Goal: Task Accomplishment & Management: Manage account settings

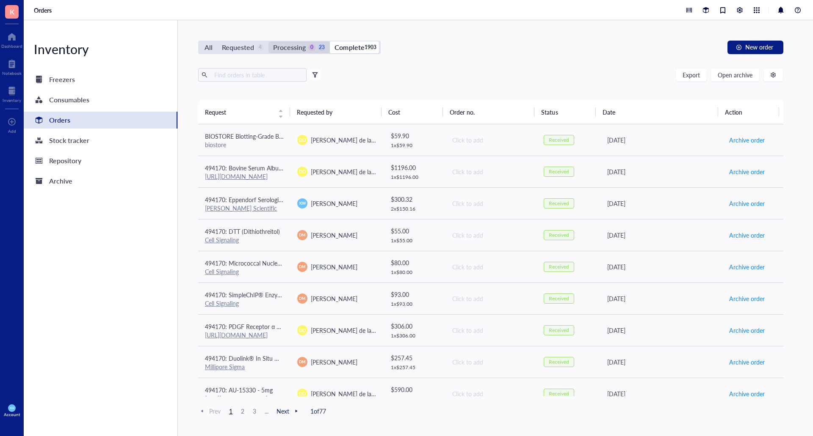
click at [308, 48] on div "0" at bounding box center [311, 47] width 7 height 7
click at [268, 41] on input "Processing 0 23" at bounding box center [268, 41] width 0 height 0
click at [233, 46] on div "Requested" at bounding box center [238, 47] width 32 height 12
click at [217, 41] on input "Requested 4" at bounding box center [217, 41] width 0 height 0
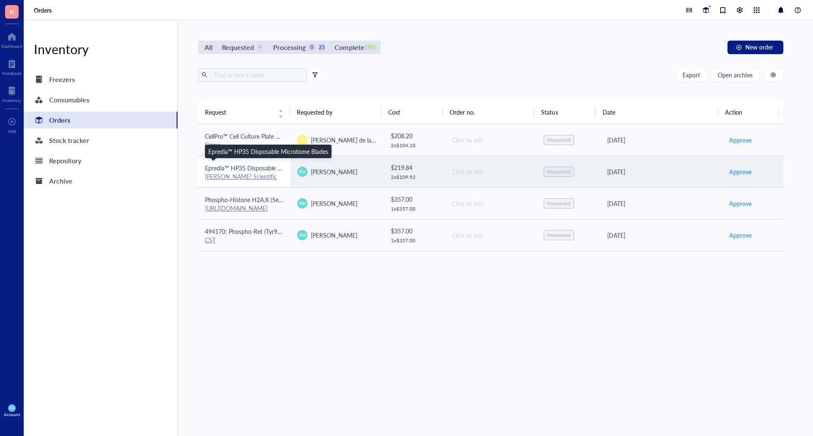
click at [278, 165] on span "Epredia™ HP35 Disposable Microtome Blades" at bounding box center [265, 168] width 120 height 8
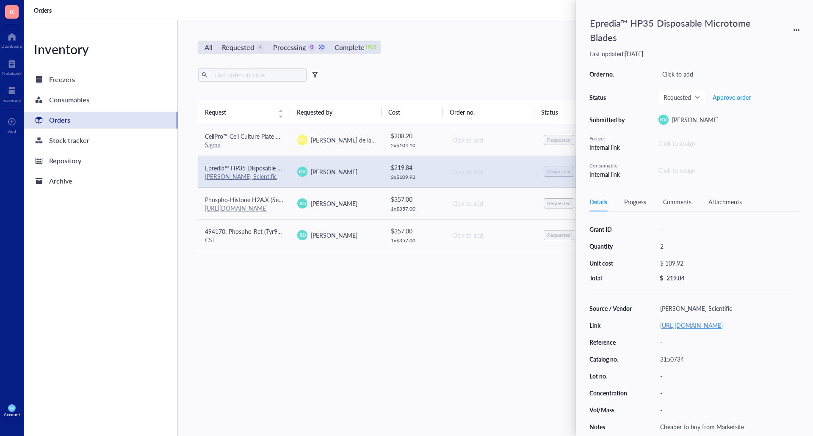
click at [680, 330] on link "[URL][DOMAIN_NAME]" at bounding box center [691, 325] width 63 height 8
click at [474, 36] on div "All Requested 4 Processing 0 23 Complete 1903 New order Export Open archive Fil…" at bounding box center [490, 228] width 625 height 416
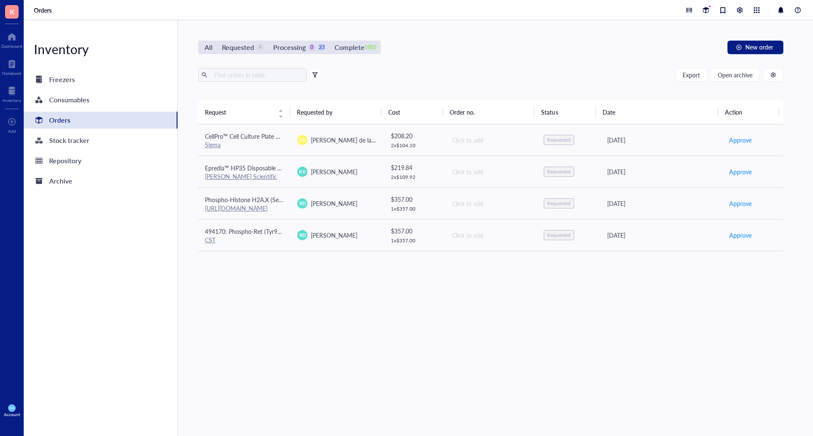
click at [253, 47] on div "Requested" at bounding box center [238, 47] width 32 height 12
click at [217, 41] on input "Requested 4" at bounding box center [217, 41] width 0 height 0
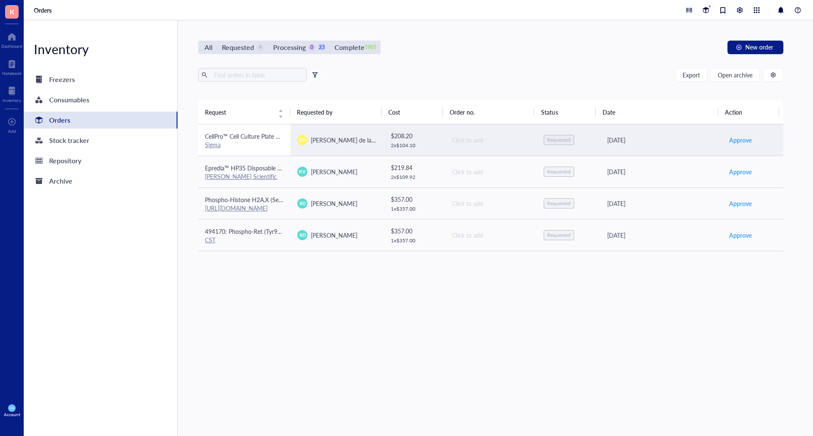
click at [256, 139] on span "CellPro™ Cell Culture Plate 96 Well, flat, TC treated, 1/pk, 100/Cs" at bounding box center [290, 136] width 170 height 8
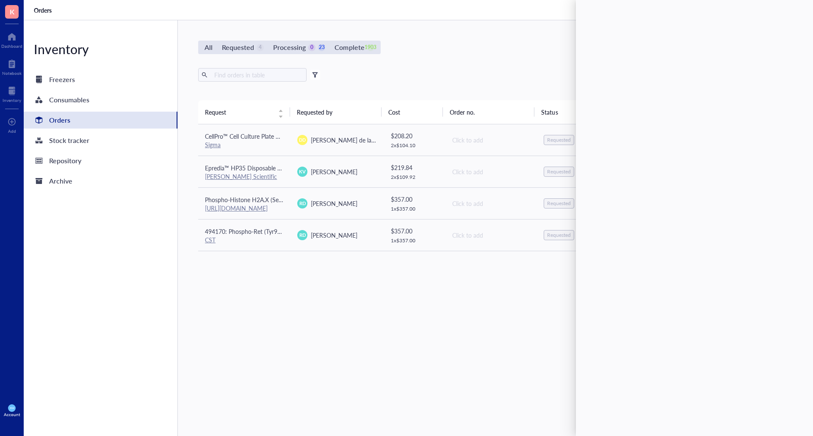
click at [140, 118] on div "Orders" at bounding box center [101, 120] width 154 height 17
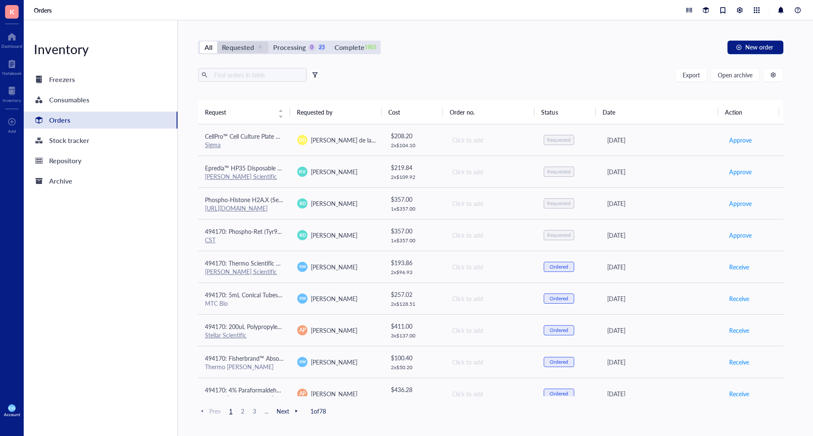
click at [252, 51] on div "Requested" at bounding box center [238, 47] width 32 height 12
click at [217, 41] on input "Requested 4" at bounding box center [217, 41] width 0 height 0
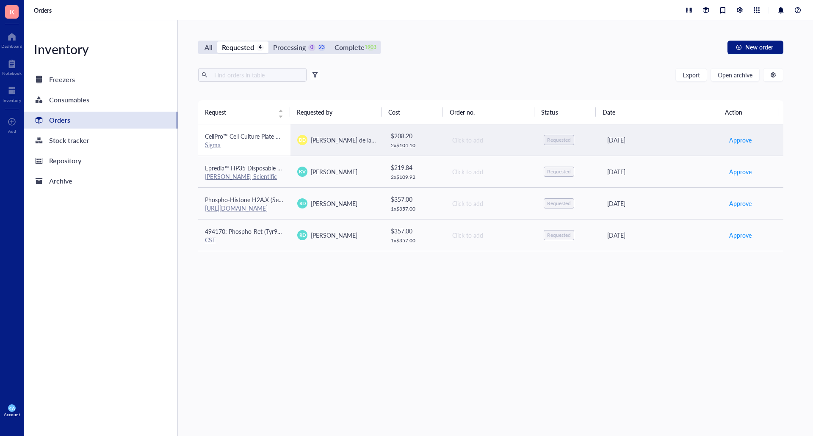
click at [245, 132] on div "CellPro™ Cell Culture Plate 96 Well, flat, TC treated, 1/pk, 100/Cs" at bounding box center [244, 136] width 79 height 9
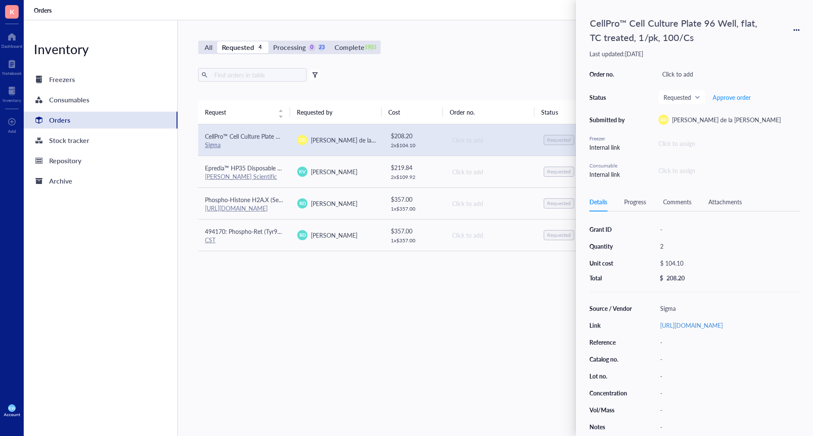
click at [799, 29] on div "CellPro™ Cell Culture Plate 96 Well, flat, TC treated, 1/pk, 100/Cs Last update…" at bounding box center [694, 218] width 237 height 436
click at [797, 30] on icon at bounding box center [796, 30] width 6 height 6
click at [777, 102] on li "Delete" at bounding box center [766, 97] width 64 height 14
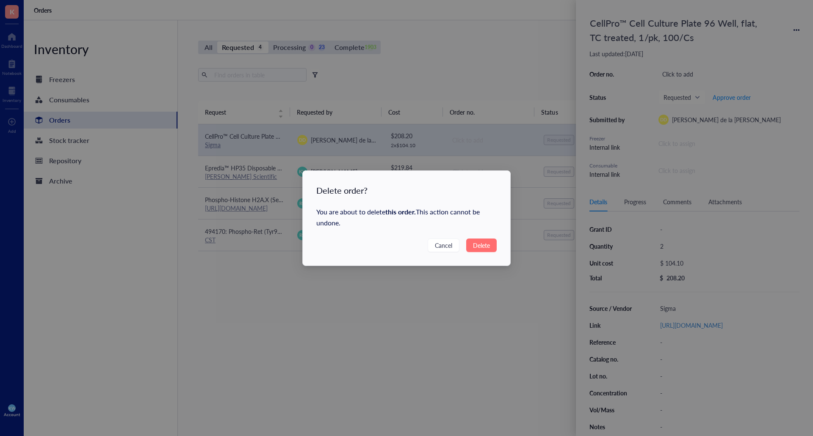
click at [485, 251] on button "Delete" at bounding box center [481, 246] width 30 height 14
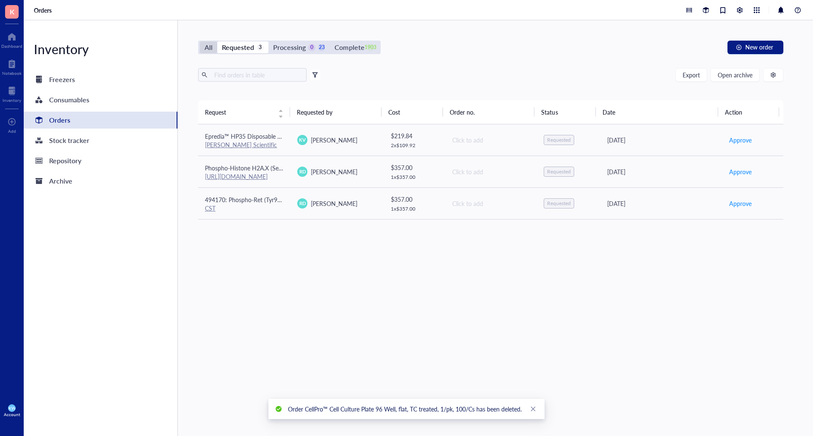
click at [212, 49] on div "All" at bounding box center [208, 47] width 8 height 12
click at [200, 41] on input "All" at bounding box center [200, 41] width 0 height 0
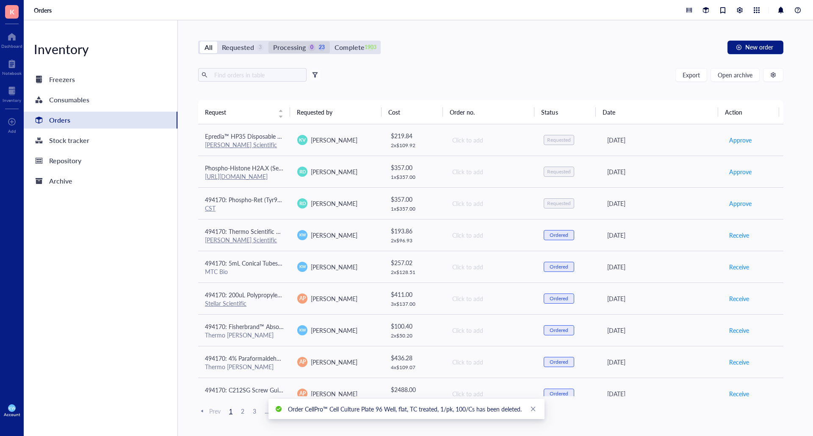
click at [295, 44] on div "Processing" at bounding box center [289, 47] width 33 height 12
click at [268, 41] on input "Processing 0 23" at bounding box center [268, 41] width 0 height 0
